Goal: Understand process/instructions

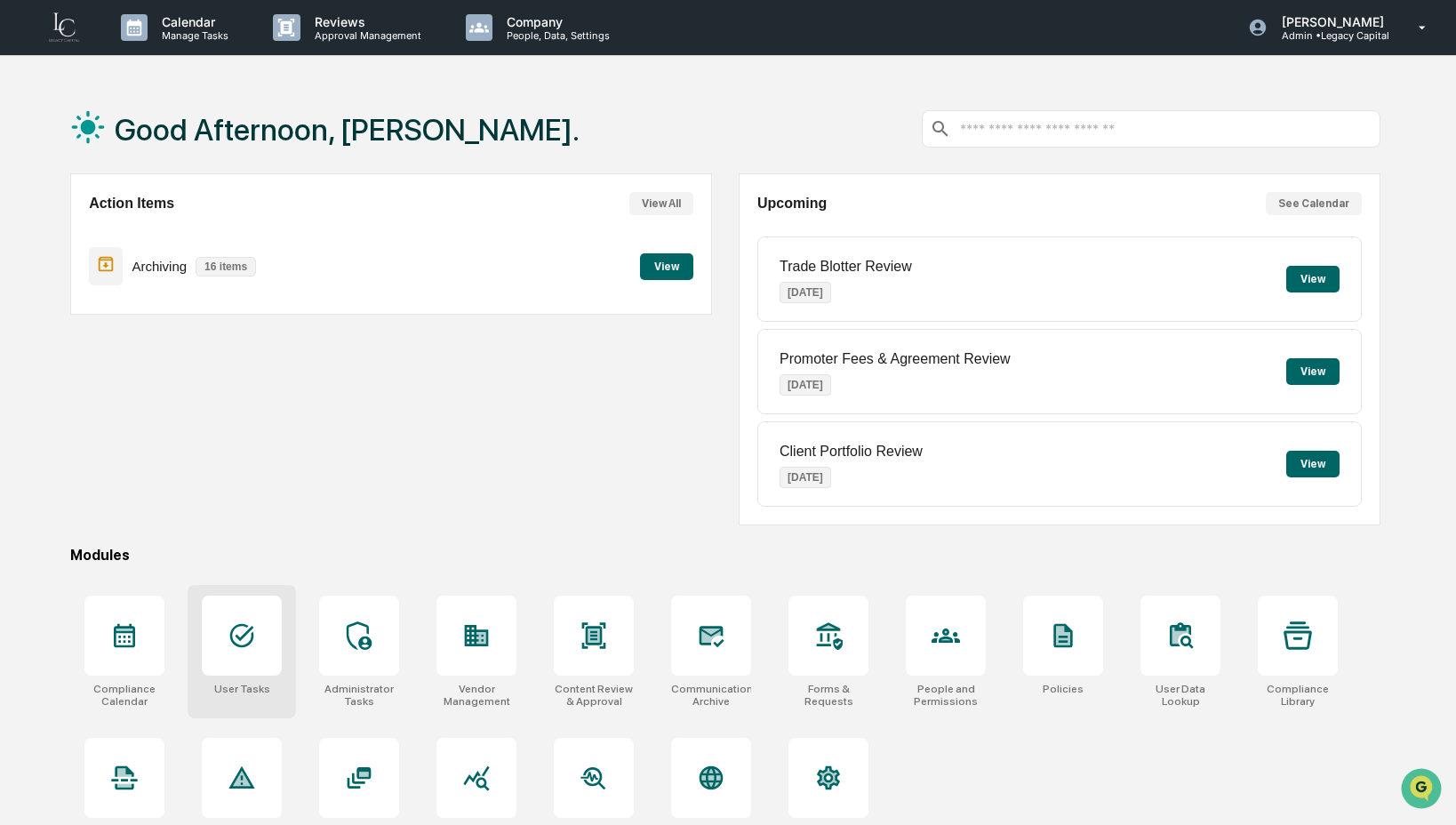
click at [247, 677] on div "User Tasks" at bounding box center [242, 651] width 108 height 133
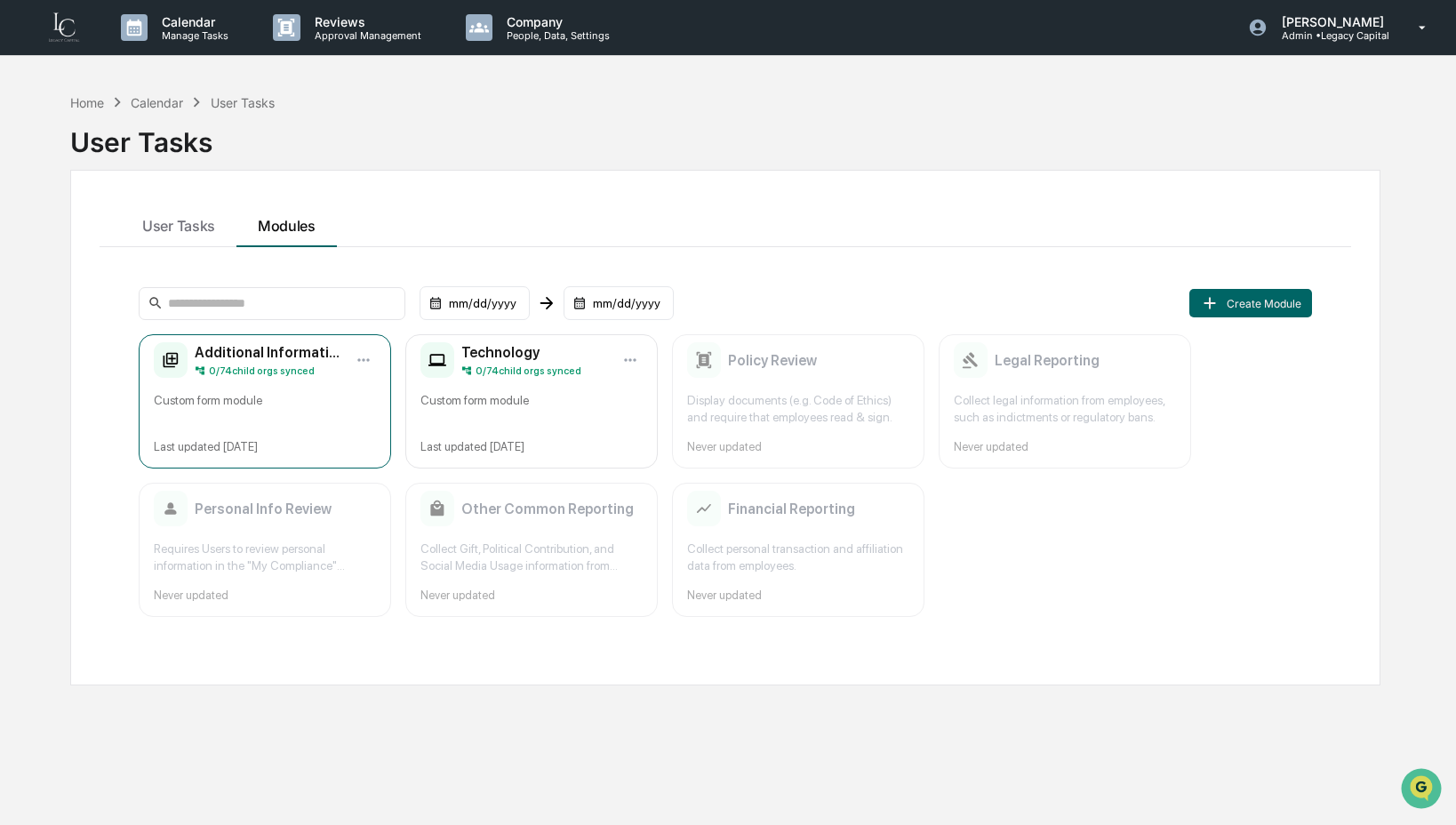
click at [274, 407] on div "Custom form module" at bounding box center [265, 409] width 222 height 34
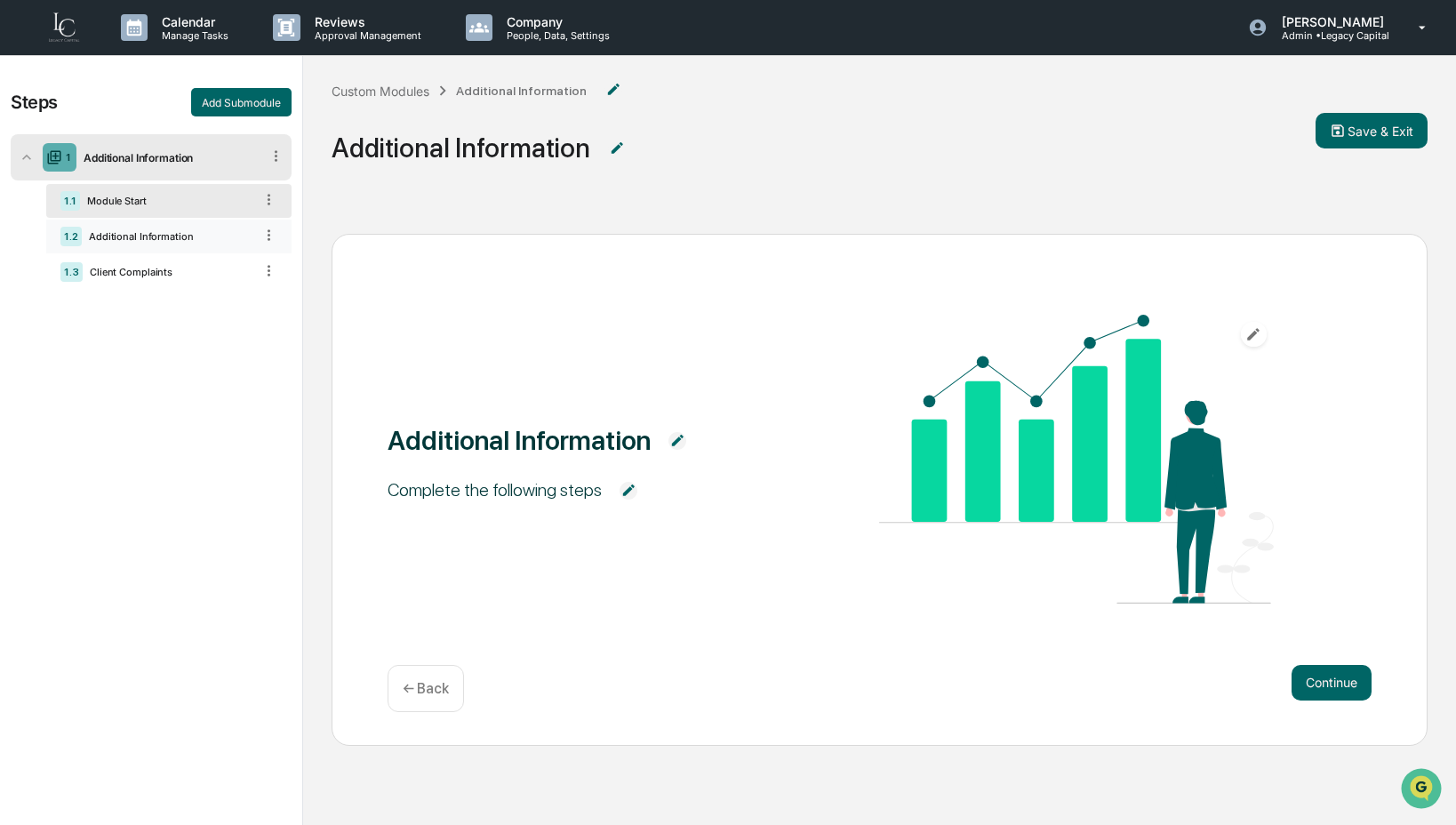
click at [225, 241] on div "Additional Information" at bounding box center [168, 236] width 172 height 12
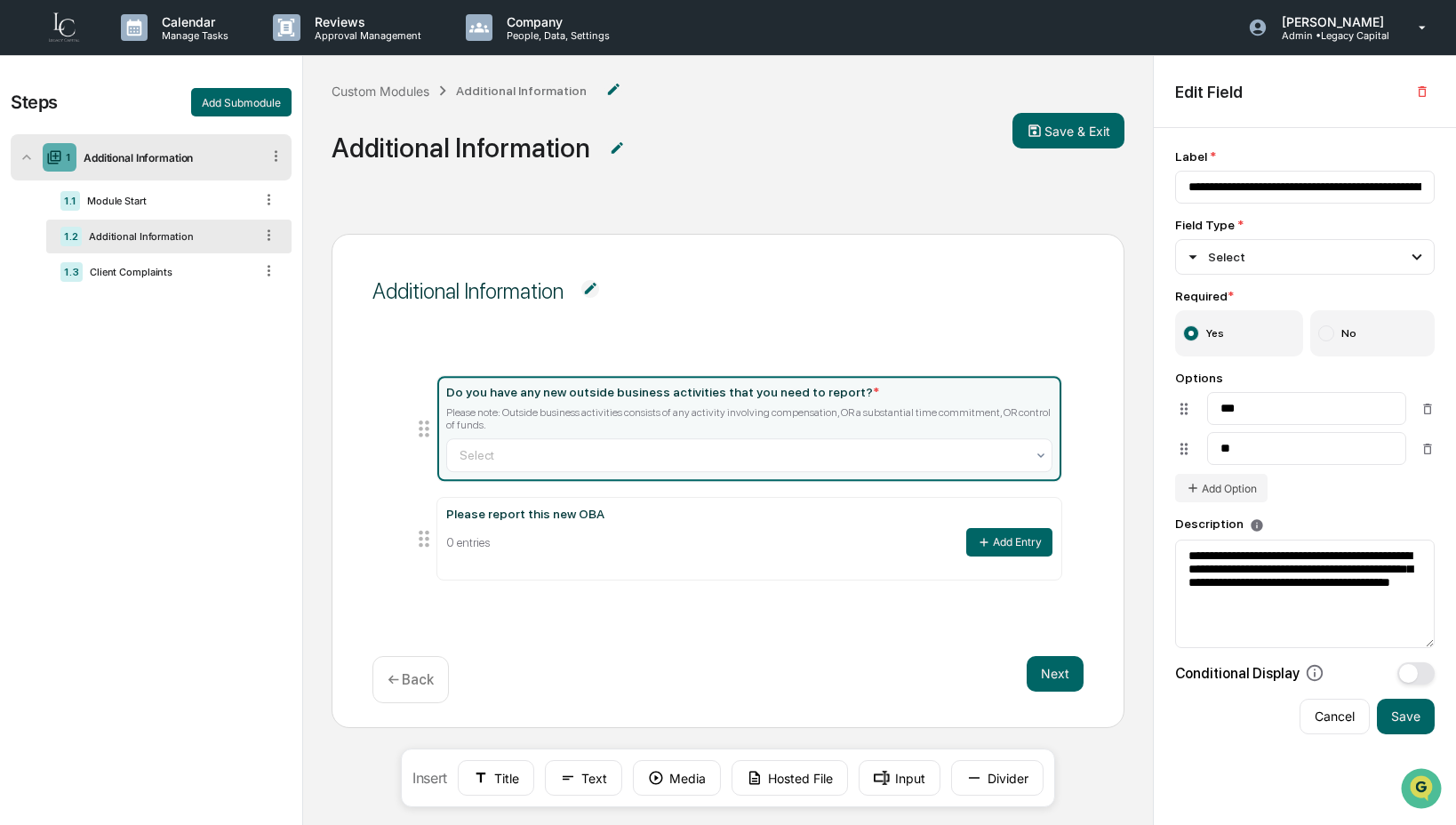
drag, startPoint x: 610, startPoint y: 424, endPoint x: 476, endPoint y: 421, distance: 134.0
click at [476, 421] on div "Please note: Outside business activities consists of any activity involving com…" at bounding box center [749, 419] width 607 height 25
